Goal: Transaction & Acquisition: Book appointment/travel/reservation

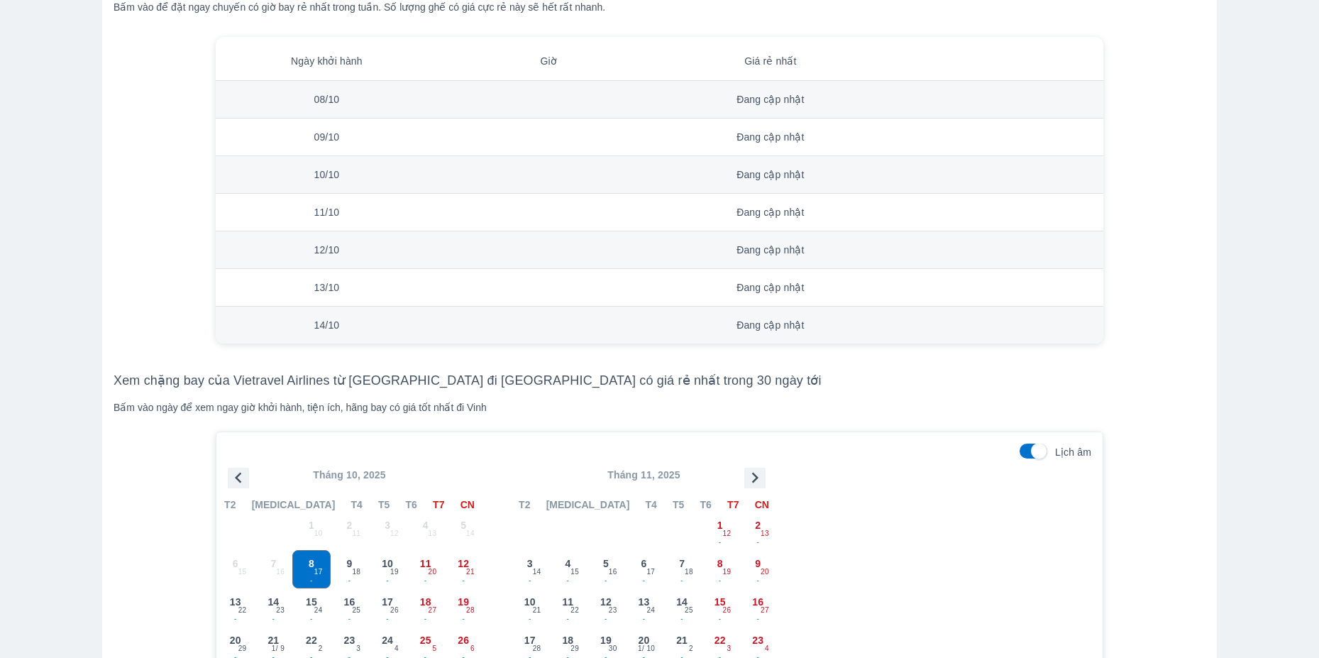
scroll to position [1135, 0]
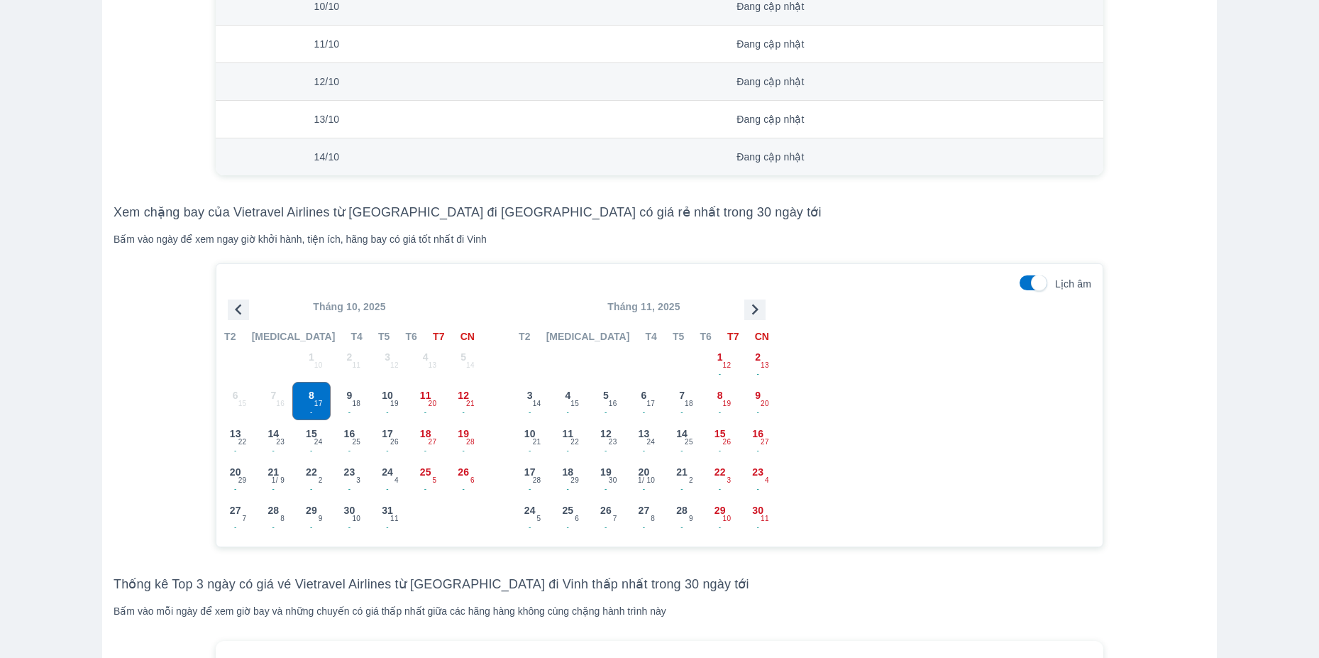
click at [755, 315] on icon "button" at bounding box center [755, 309] width 6 height 11
click at [729, 431] on div "17 - 29" at bounding box center [719, 439] width 37 height 37
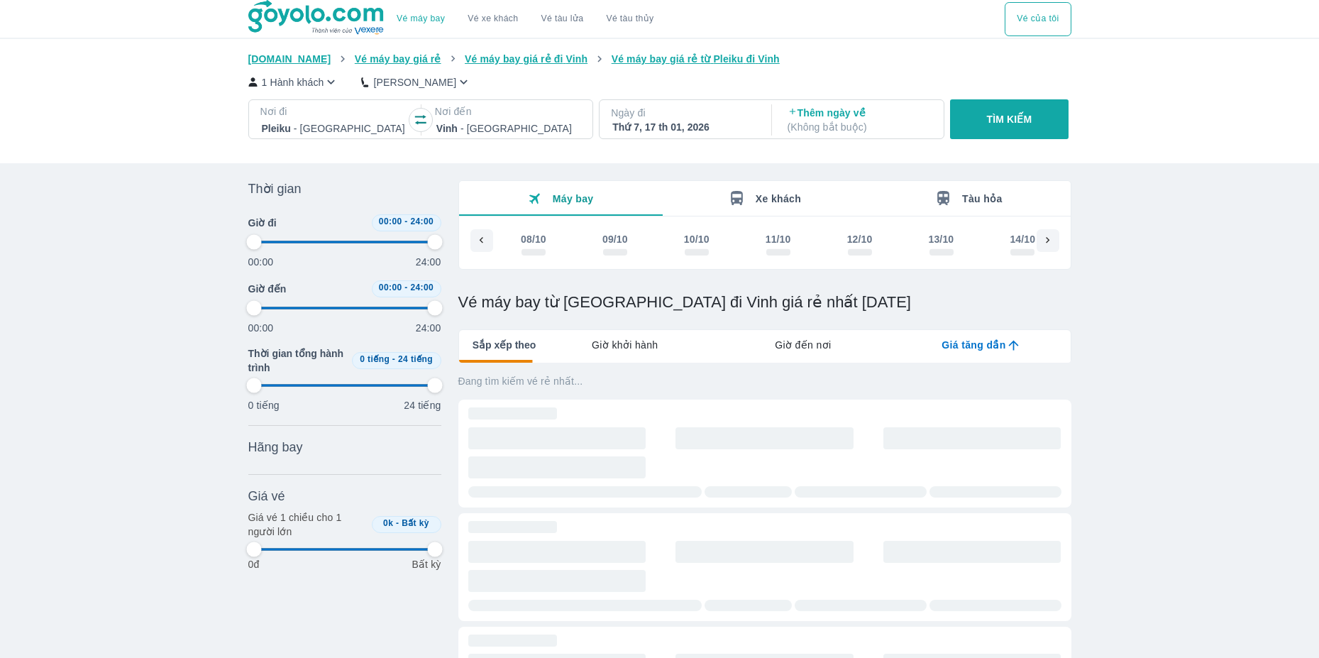
scroll to position [0, 8230]
type input "97.9166666666667"
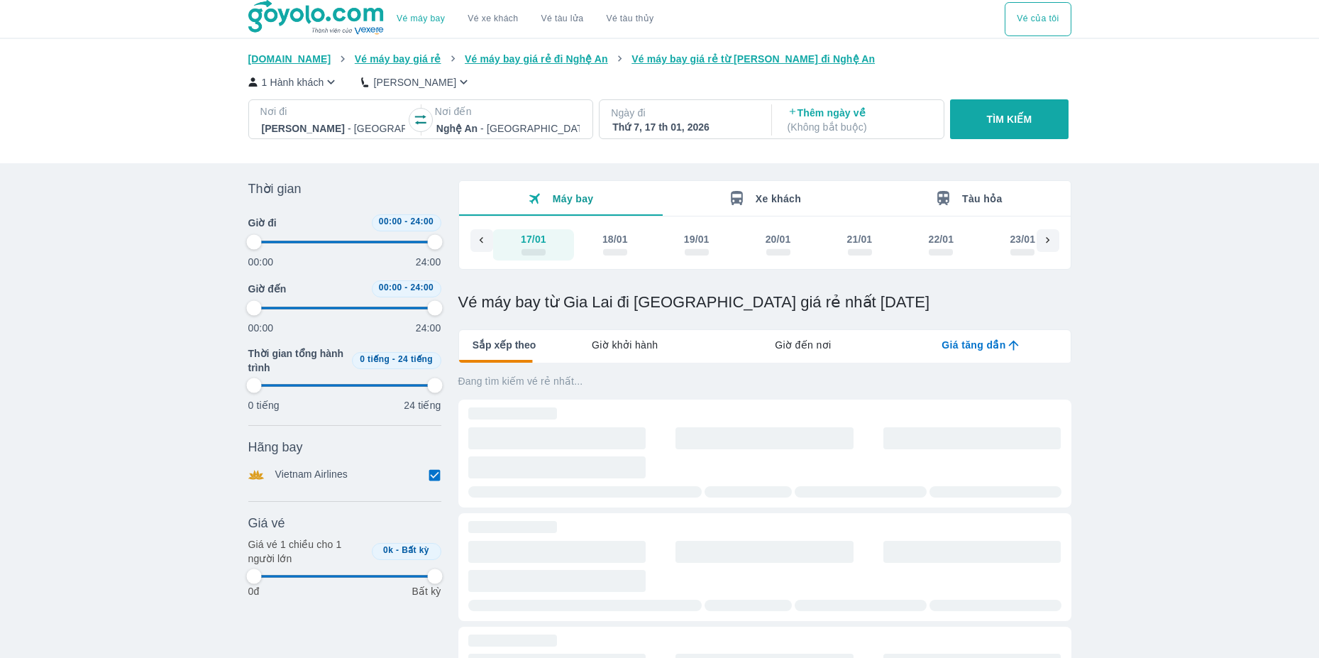
type input "97.9166666666667"
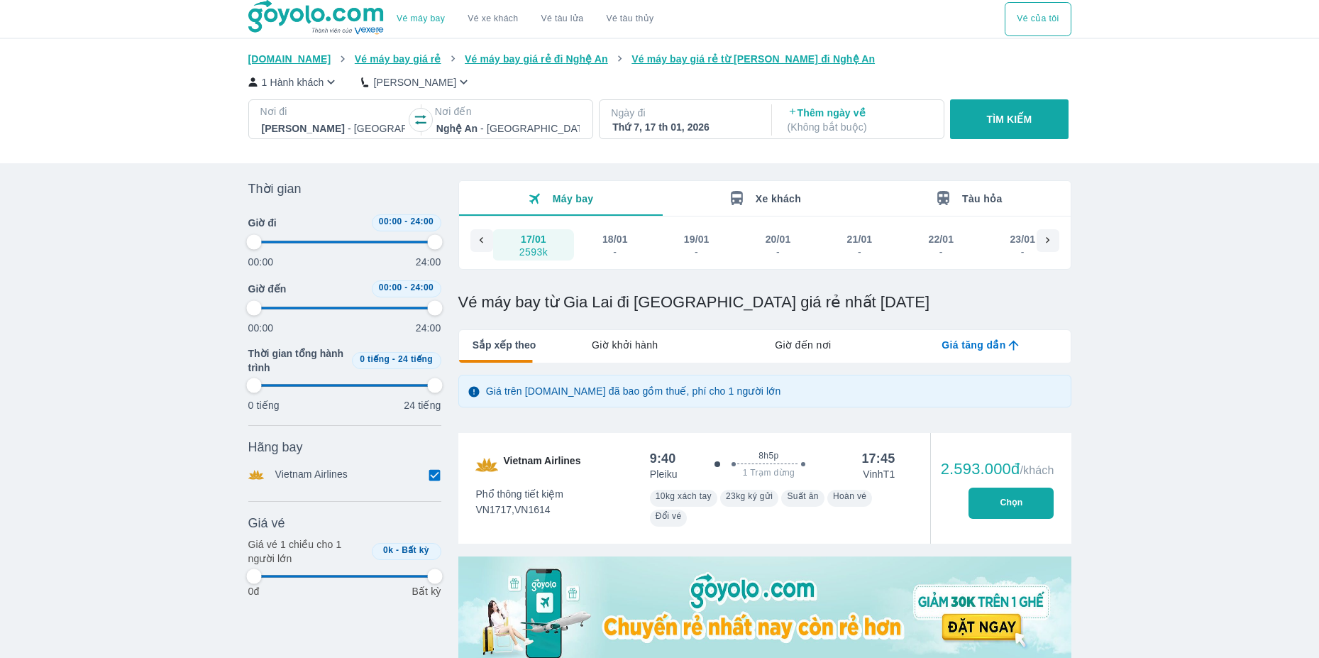
type input "97.9166666666667"
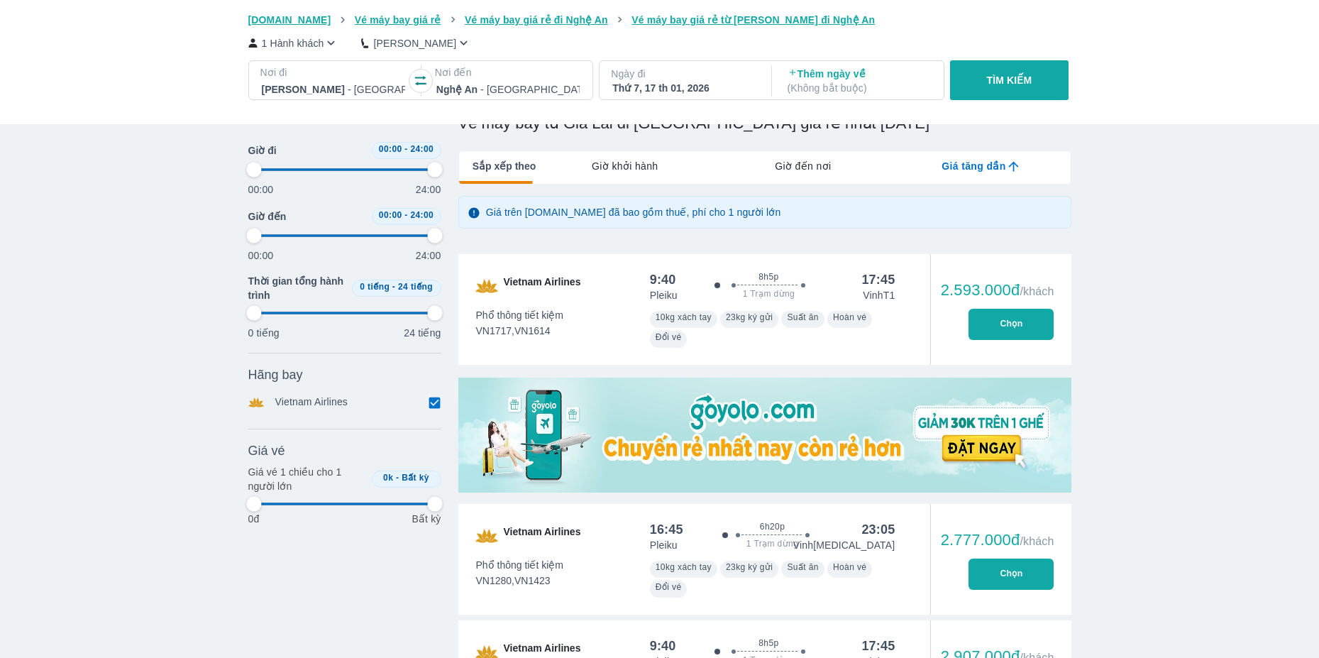
scroll to position [189, 0]
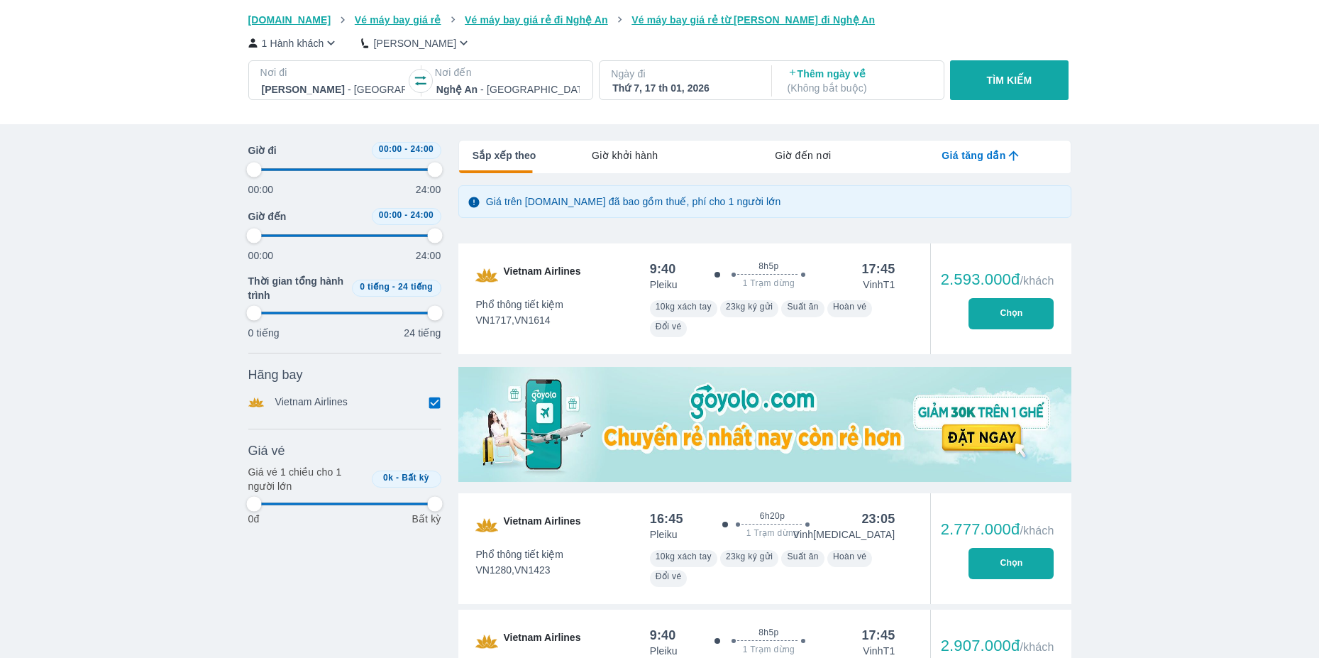
type input "97.9166666666667"
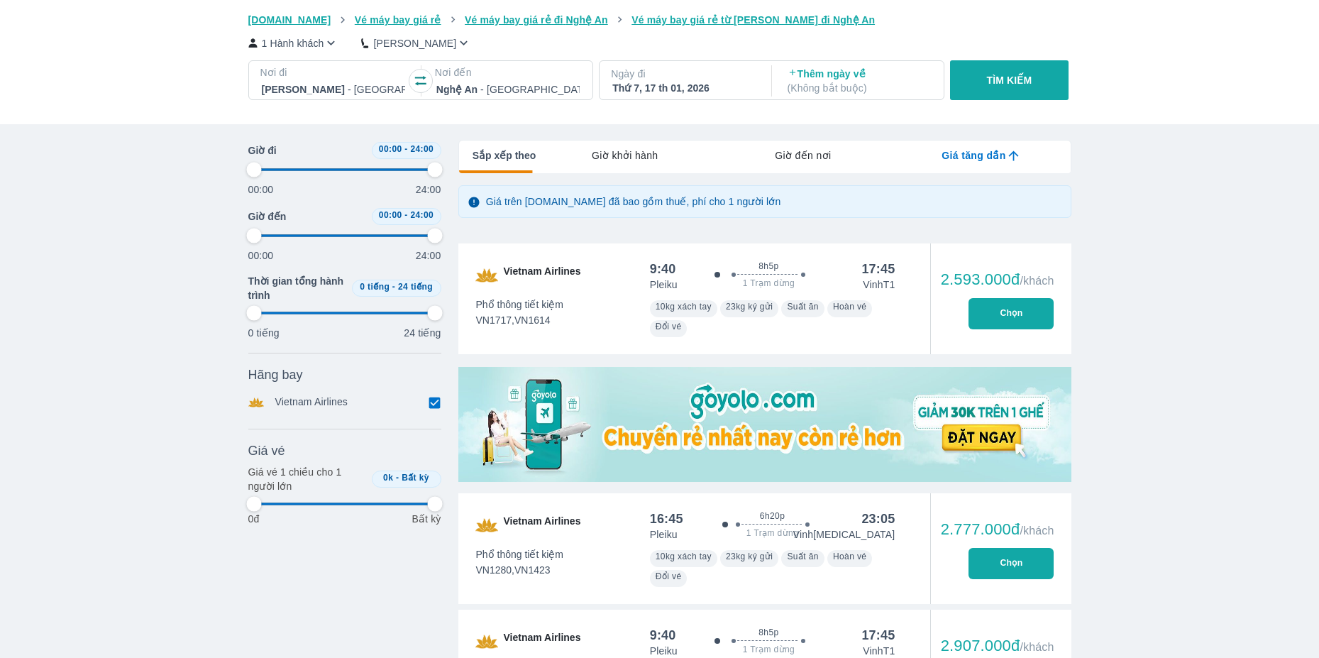
type input "97.9166666666667"
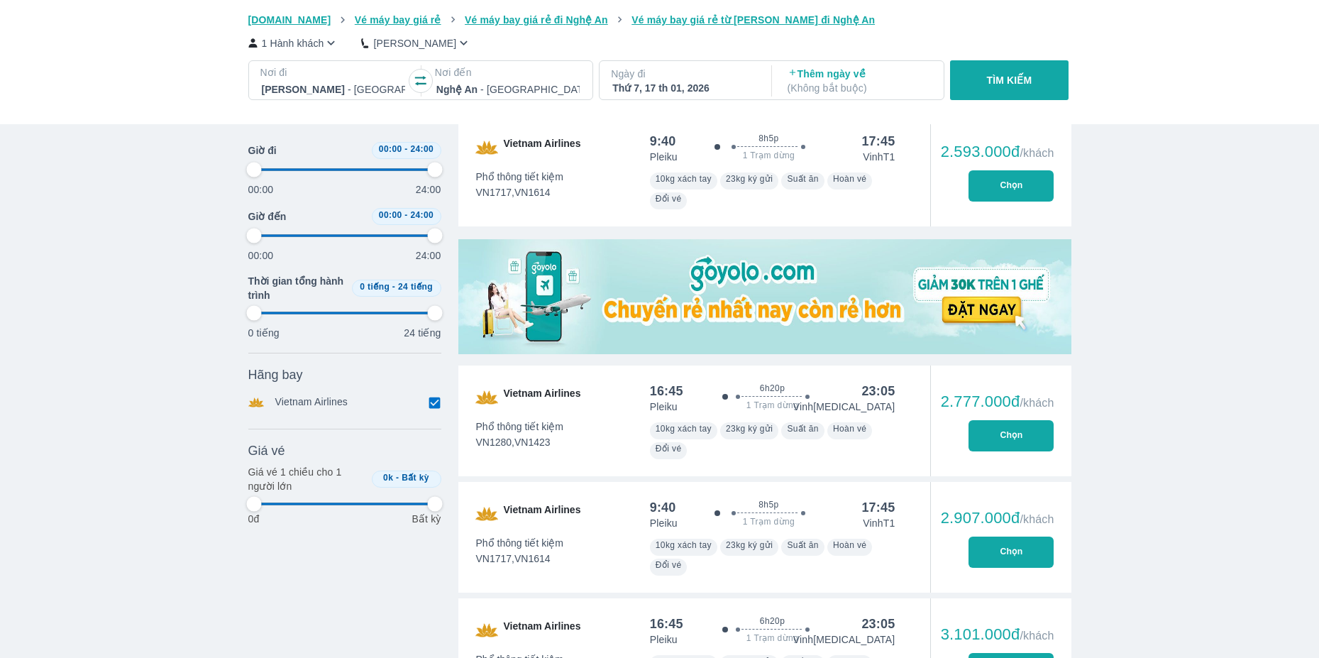
scroll to position [378, 0]
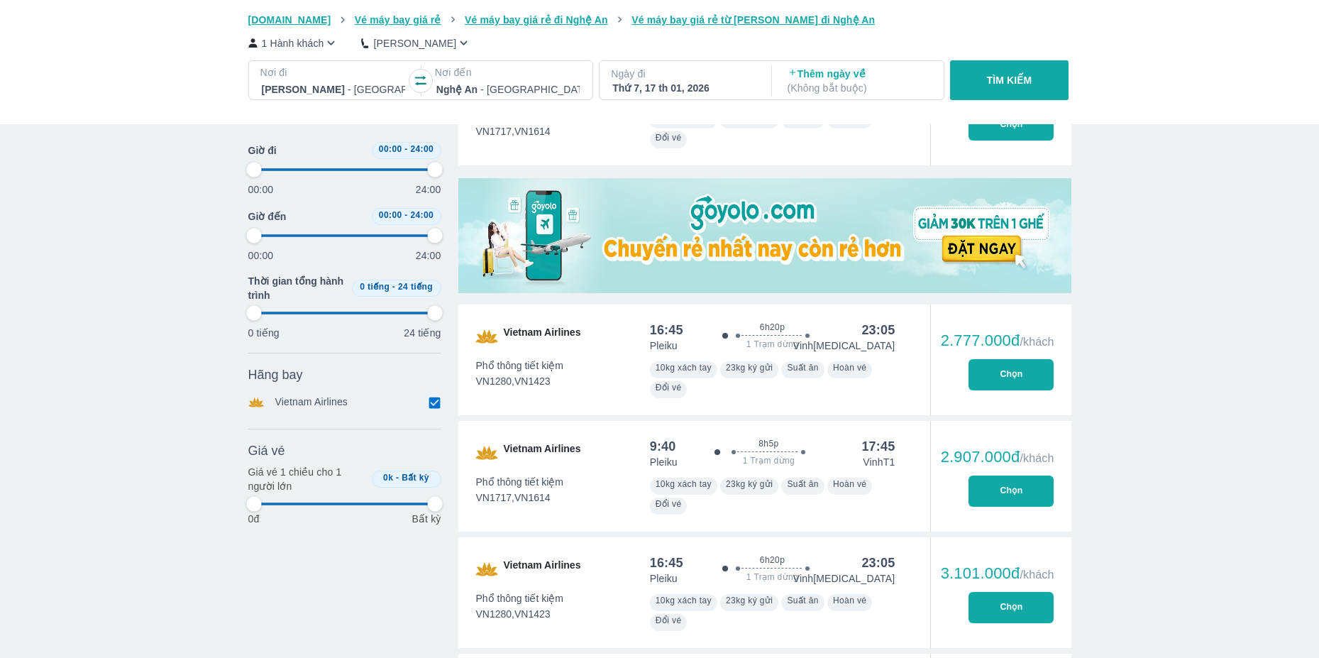
type input "97.9166666666667"
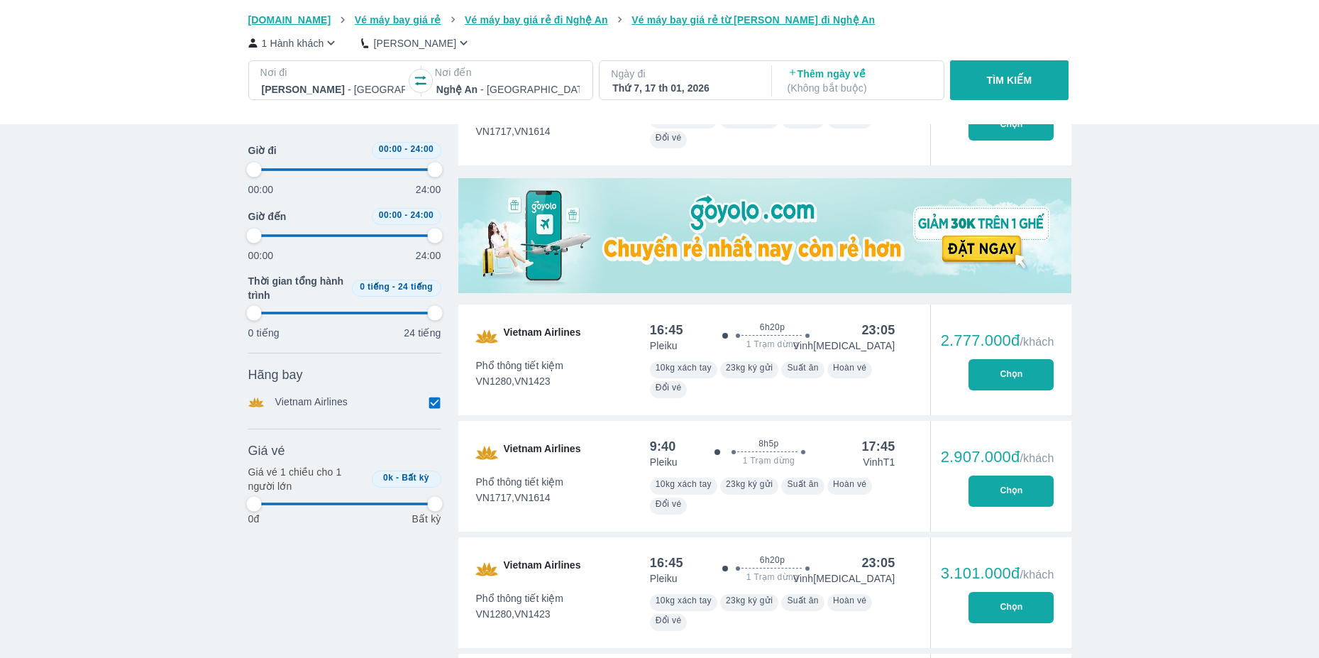
type input "97.9166666666667"
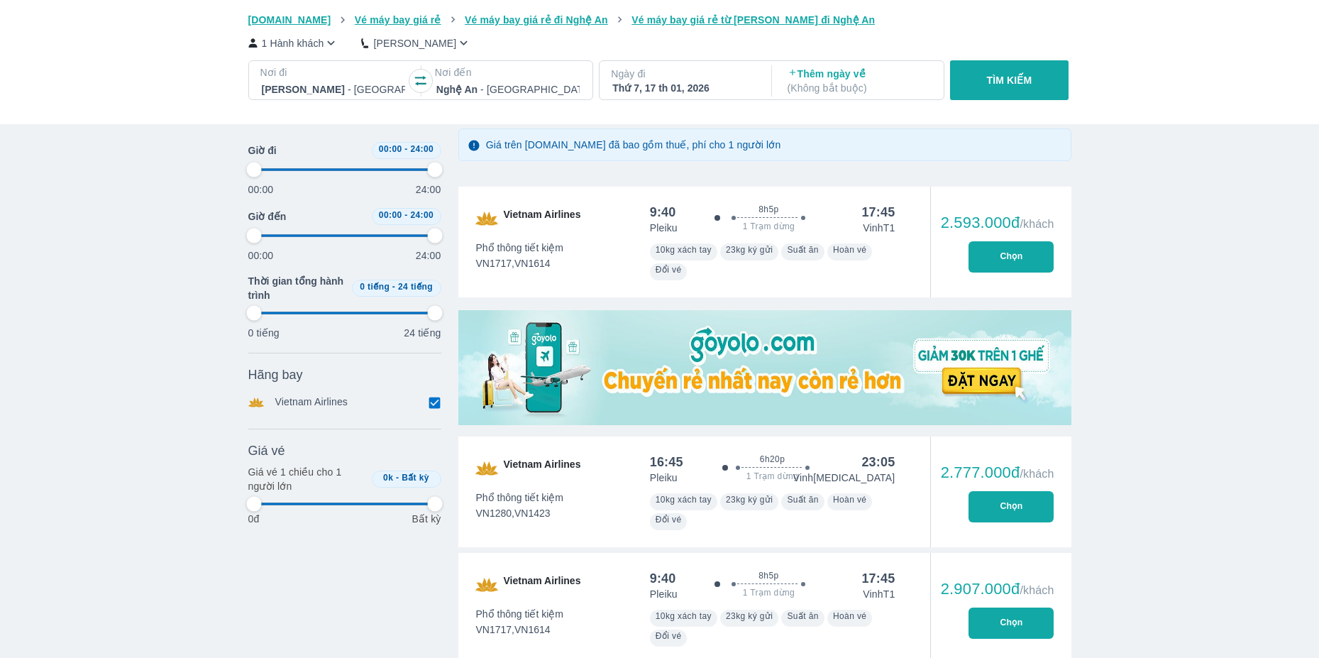
scroll to position [189, 0]
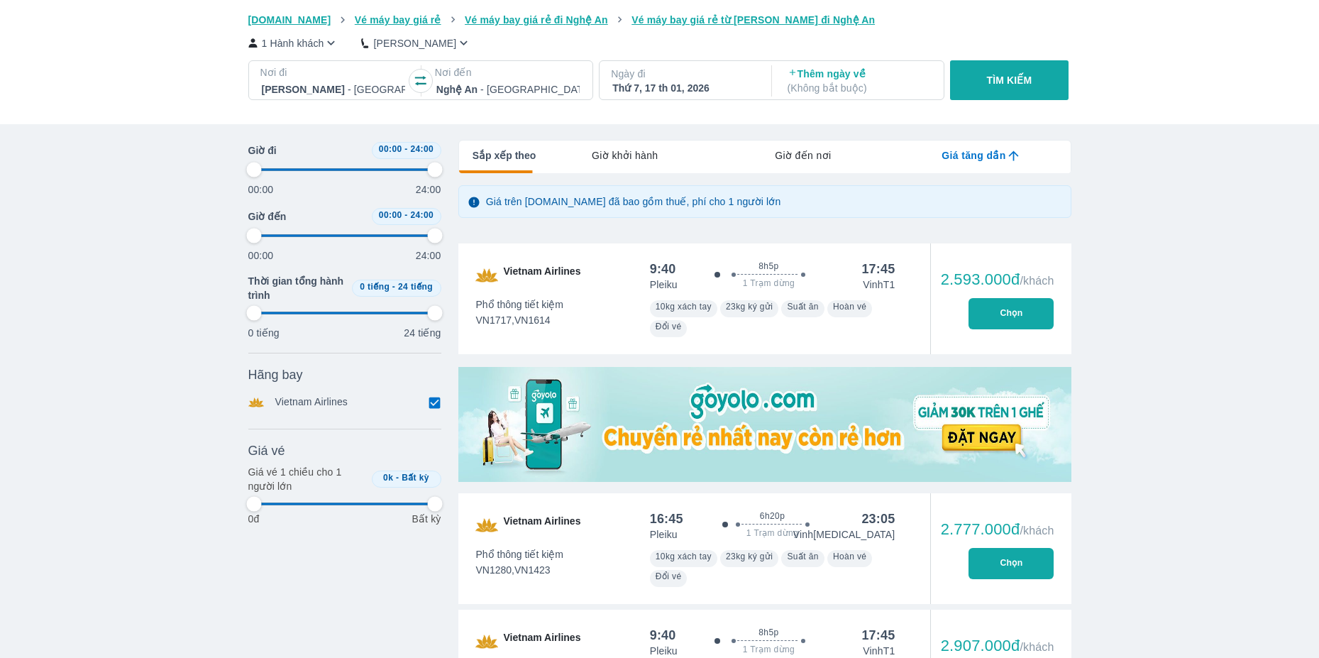
type input "97.9166666666667"
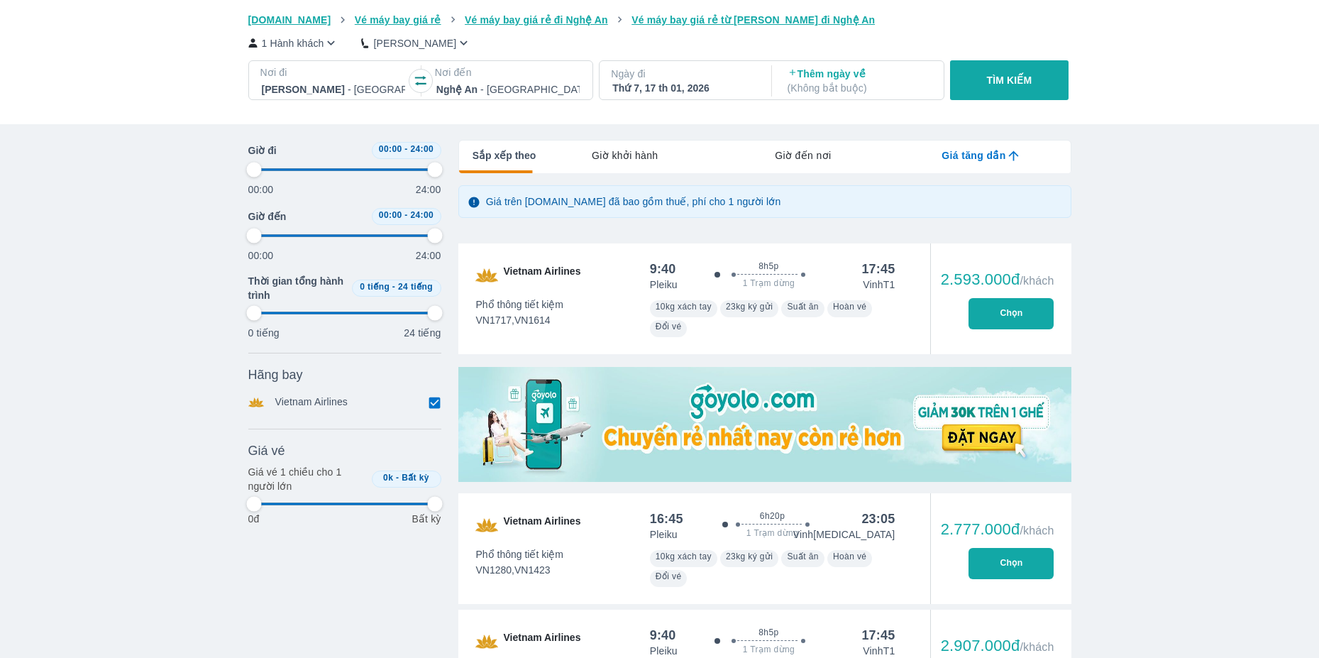
type input "97.9166666666667"
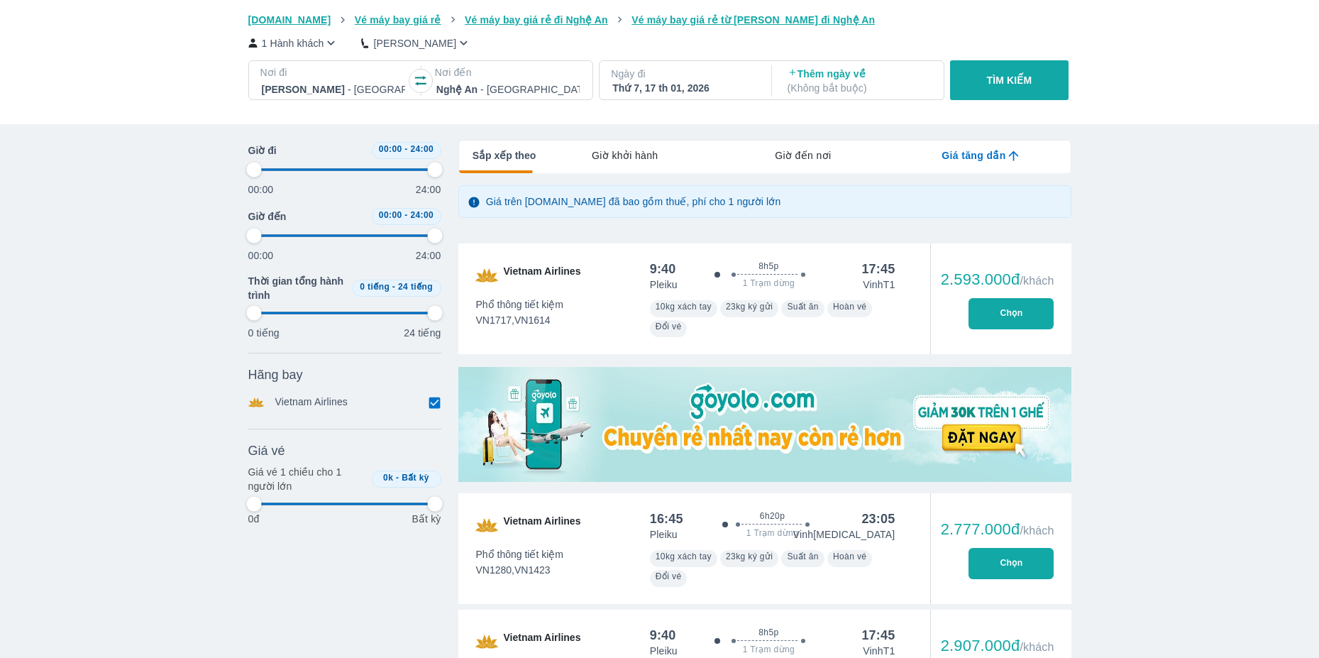
type input "97.9166666666667"
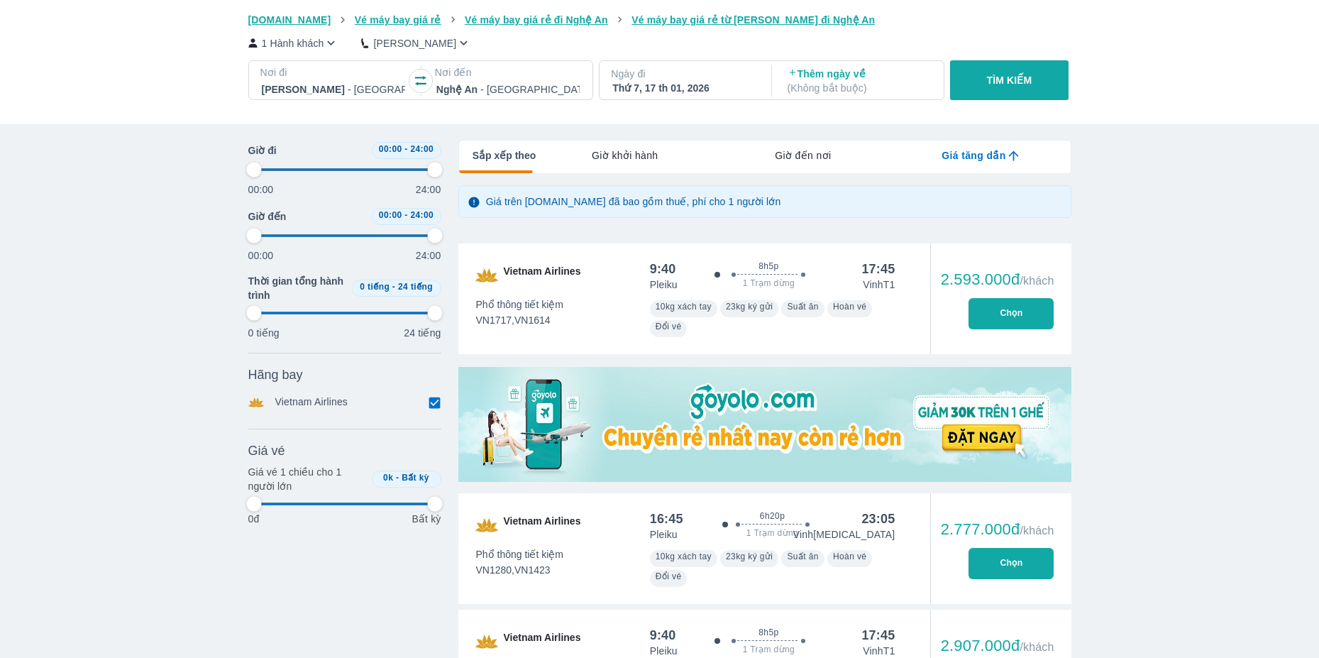
type input "97.9166666666667"
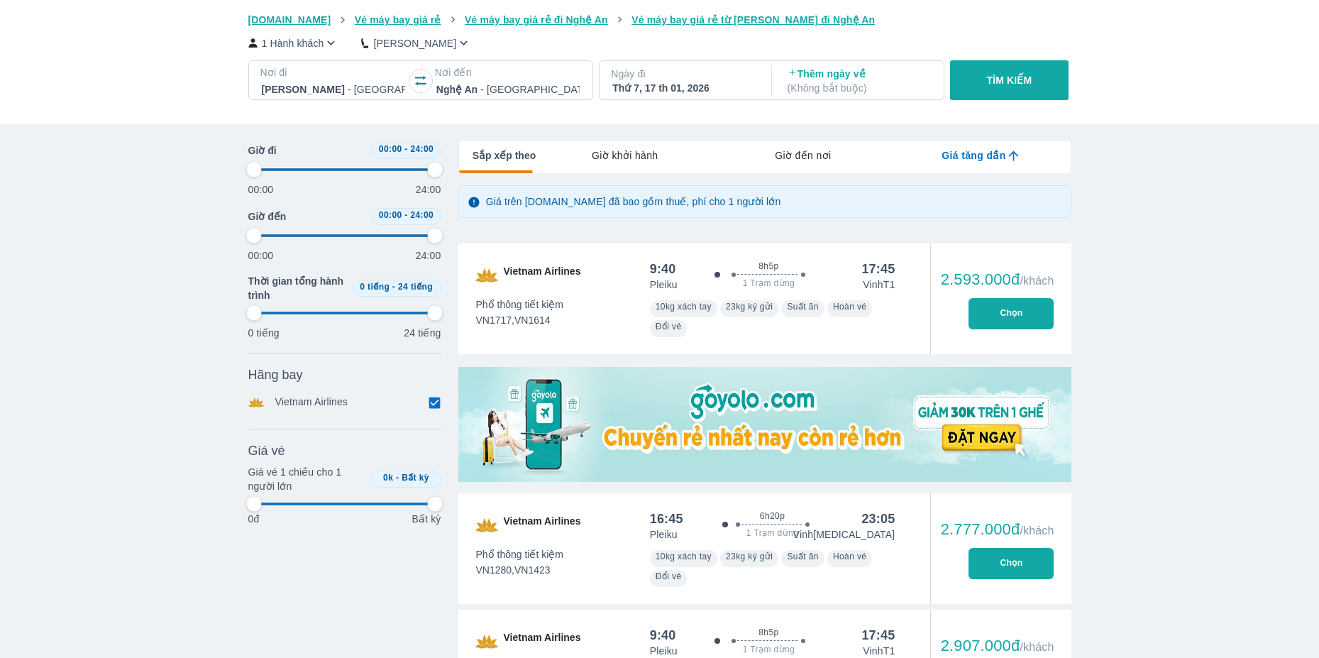
type input "97.9166666666667"
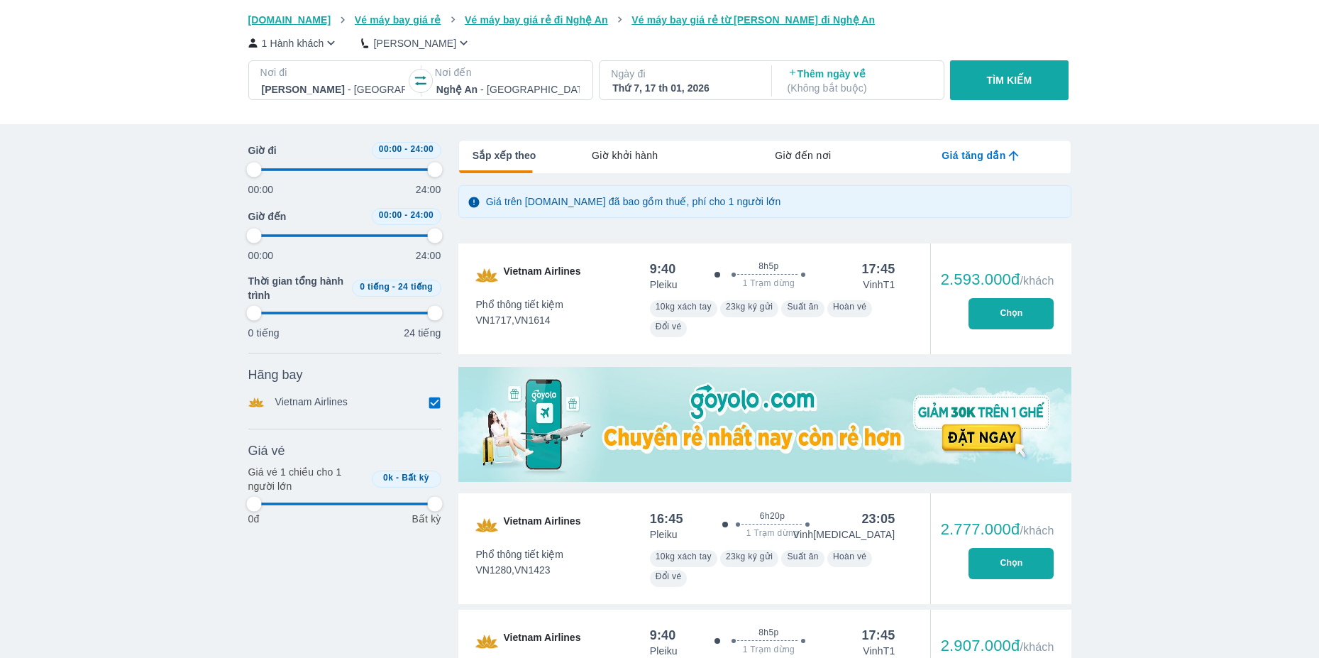
type input "97.9166666666667"
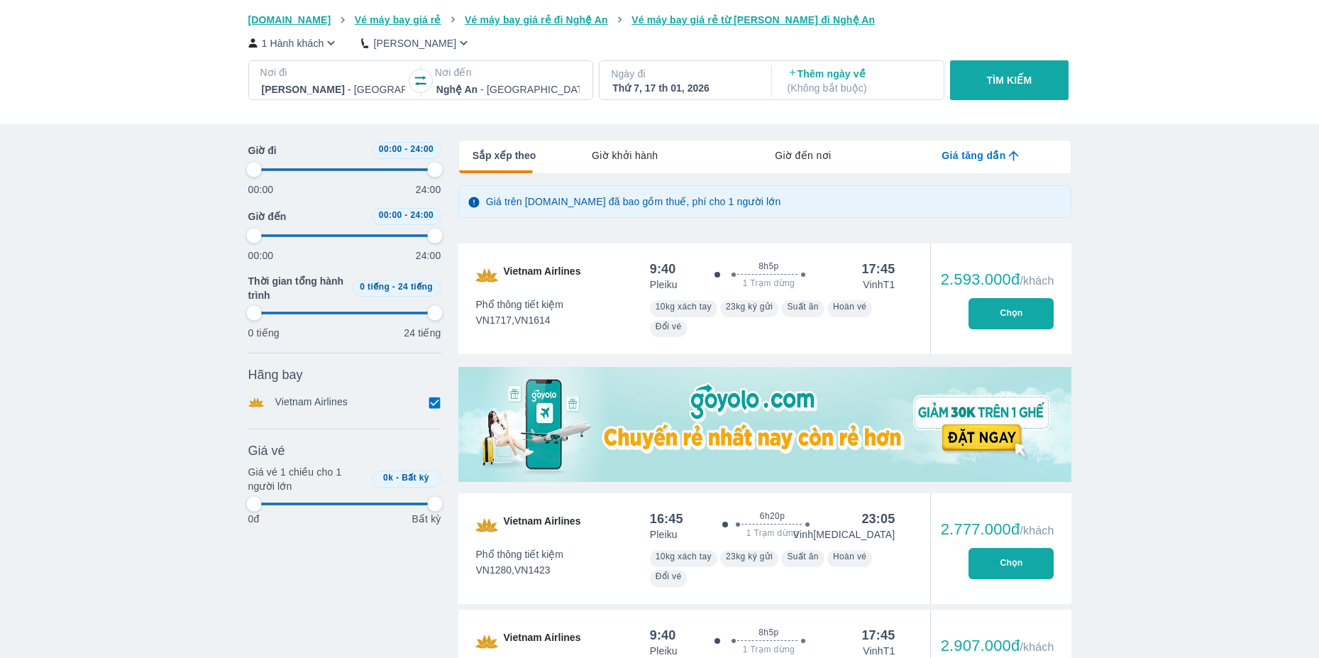
type input "97.9166666666667"
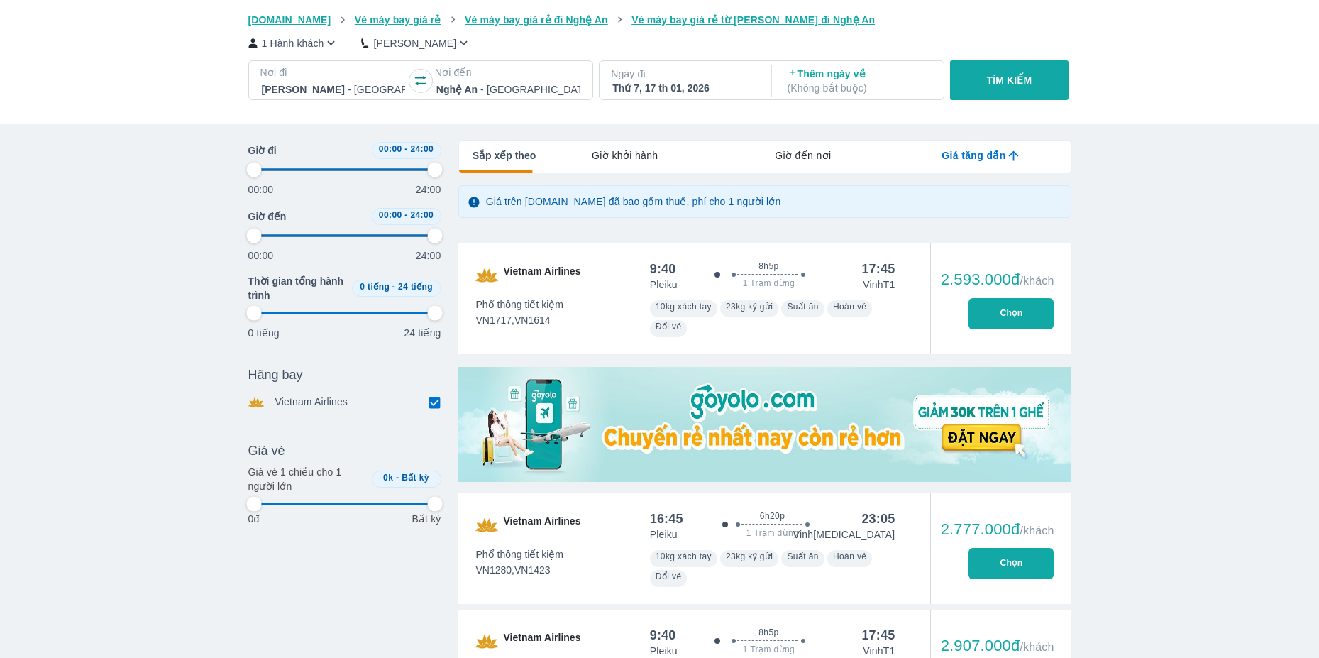
type input "97.9166666666667"
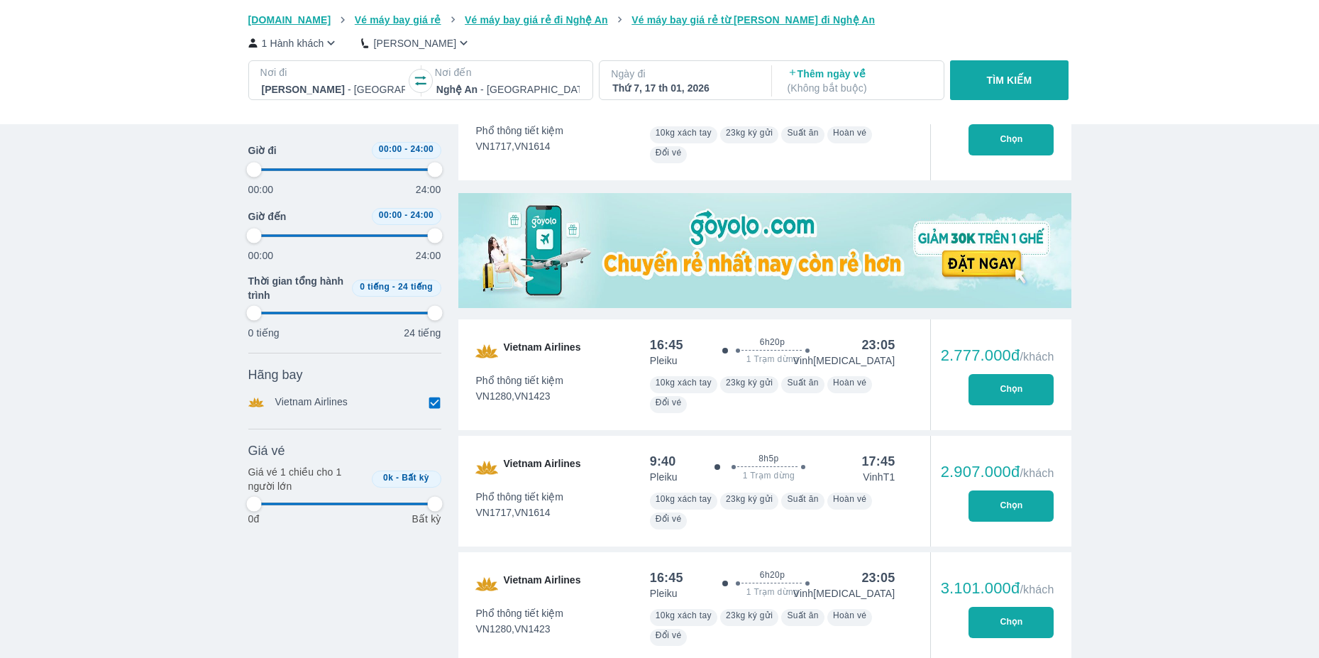
scroll to position [378, 0]
